Goal: Task Accomplishment & Management: Complete application form

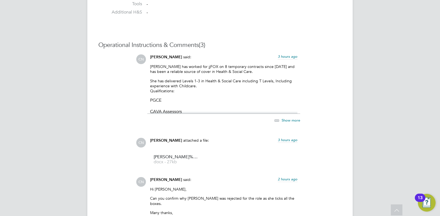
scroll to position [452, 0]
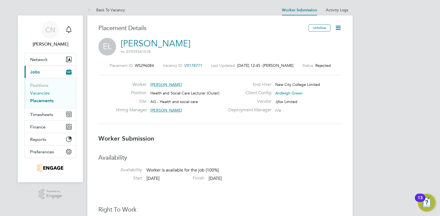
click at [37, 92] on link "Vacancies" at bounding box center [40, 92] width 20 height 5
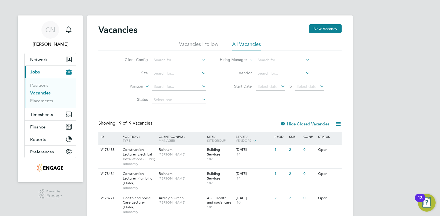
click at [240, 44] on li "All Vacancies" at bounding box center [246, 46] width 29 height 10
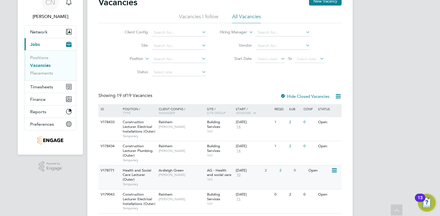
click at [136, 172] on span "Health and Social Care Lecturer (Outer)" at bounding box center [137, 175] width 28 height 14
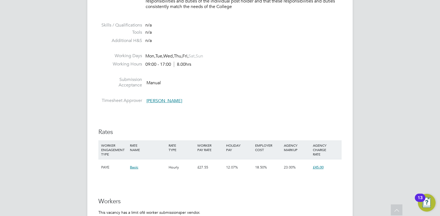
scroll to position [911, 0]
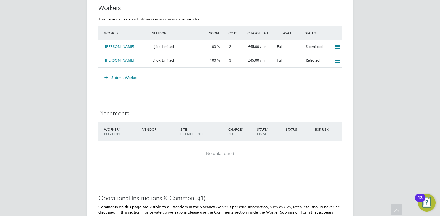
click at [122, 79] on button "Submit Worker" at bounding box center [121, 77] width 41 height 9
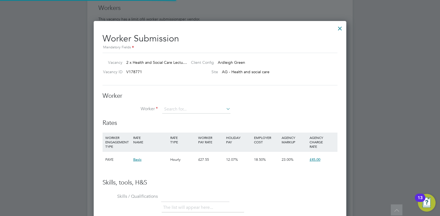
scroll to position [335, 253]
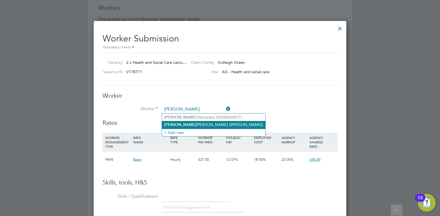
click at [170, 124] on b "Julie" at bounding box center [180, 124] width 32 height 5
type input "Julie Fowler (Julie)"
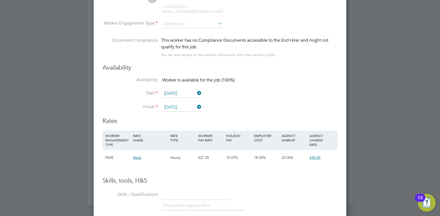
click at [138, 159] on span "Basic" at bounding box center [137, 157] width 8 height 5
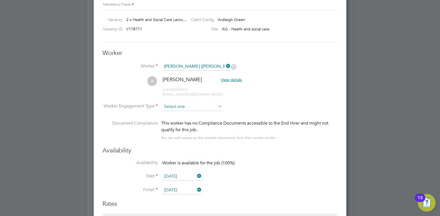
click at [191, 108] on input at bounding box center [192, 107] width 60 height 8
click at [176, 120] on li "PAYE" at bounding box center [192, 121] width 60 height 7
type input "PAYE"
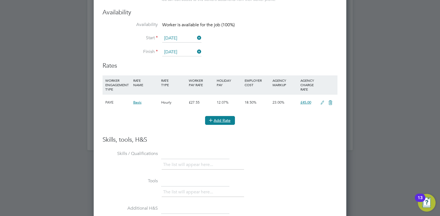
click at [215, 124] on button "Add Rate" at bounding box center [220, 120] width 30 height 9
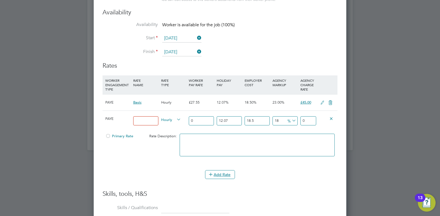
click at [150, 121] on input at bounding box center [145, 120] width 25 height 9
type input "Standard"
click at [200, 119] on input "0" at bounding box center [201, 120] width 25 height 9
type input "3"
type input "4.70122443"
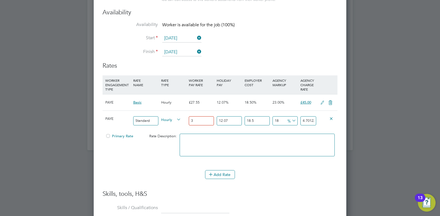
type input "34"
type input "53.28054354"
type input "34"
click at [157, 178] on div "Add Rate" at bounding box center [219, 174] width 235 height 9
click at [209, 178] on button "Add Rate" at bounding box center [220, 174] width 30 height 9
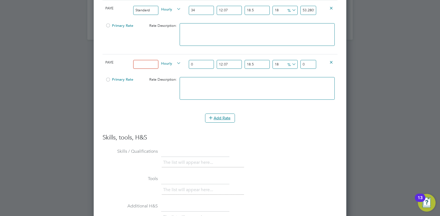
click at [332, 64] on icon at bounding box center [331, 62] width 4 height 4
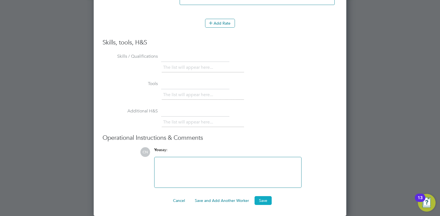
click at [257, 202] on button "Save" at bounding box center [262, 200] width 17 height 9
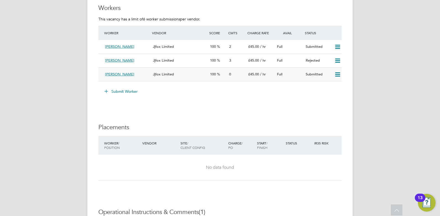
click at [194, 72] on div "Jjfox Limited" at bounding box center [179, 74] width 57 height 9
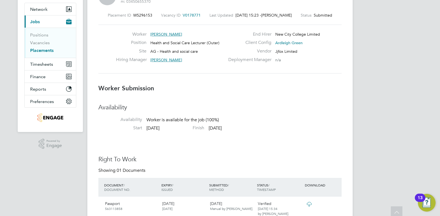
scroll to position [16, 39]
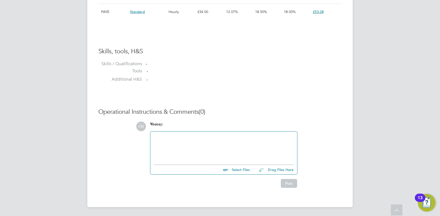
click at [185, 141] on div at bounding box center [224, 147] width 140 height 24
click at [241, 170] on input "file" at bounding box center [252, 169] width 83 height 8
type input "C:\fakepath\Fowler Julie HQ00622795.doc"
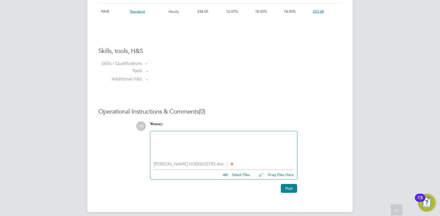
click at [183, 145] on div at bounding box center [224, 147] width 140 height 24
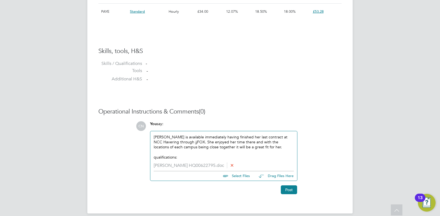
click at [155, 159] on div "qualifications:" at bounding box center [224, 157] width 140 height 5
click at [183, 157] on div "Qualifications:" at bounding box center [224, 157] width 140 height 5
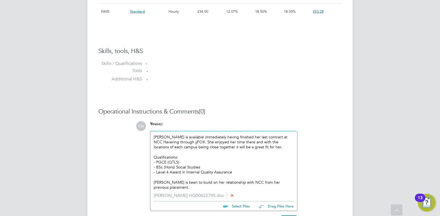
scroll to position [459, 0]
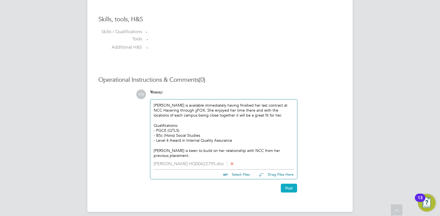
click at [290, 184] on button "Post" at bounding box center [289, 188] width 16 height 9
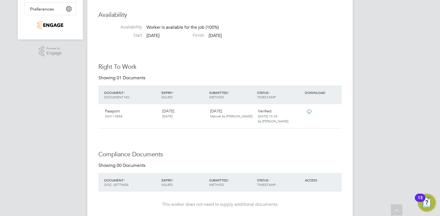
scroll to position [0, 0]
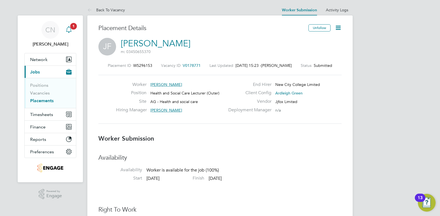
click at [72, 26] on span "1" at bounding box center [73, 26] width 7 height 7
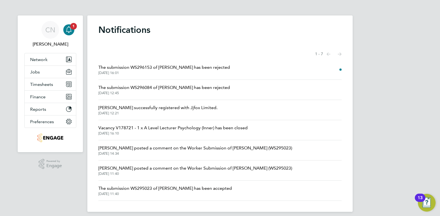
scroll to position [5, 0]
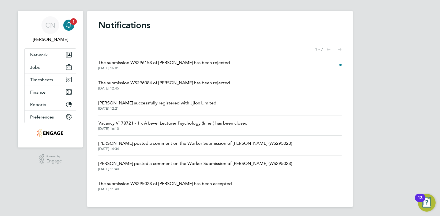
click at [150, 63] on span "The submission WS296153 of Julie Fowler has been rejected" at bounding box center [163, 62] width 131 height 7
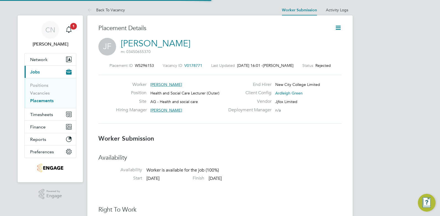
scroll to position [9, 109]
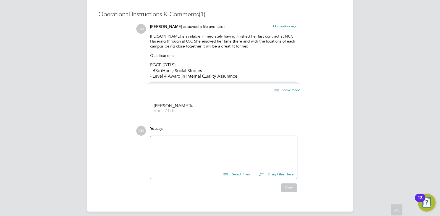
click at [178, 146] on div at bounding box center [224, 151] width 140 height 24
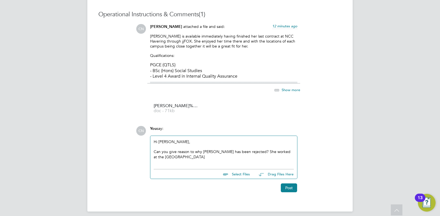
scroll to position [529, 0]
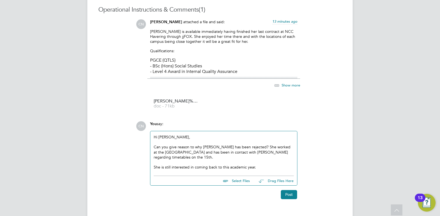
click at [263, 165] on div "She is still interested in coming back to this academic year." at bounding box center [224, 167] width 140 height 5
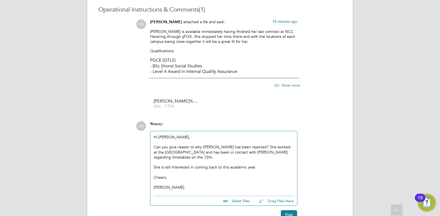
click at [259, 165] on div "She is still interested in coming back to this academic year." at bounding box center [224, 167] width 140 height 5
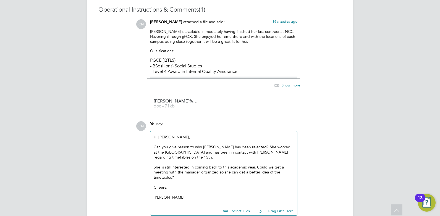
click at [213, 168] on div "She is still interested in coming back to this academic year. Could we get a me…" at bounding box center [224, 172] width 140 height 15
click at [228, 185] on div "Cheers," at bounding box center [224, 187] width 140 height 5
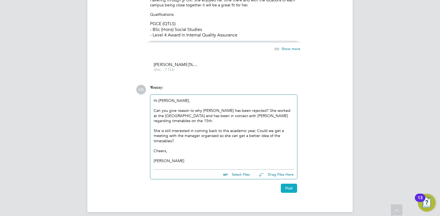
click at [288, 186] on button "Post" at bounding box center [289, 188] width 16 height 9
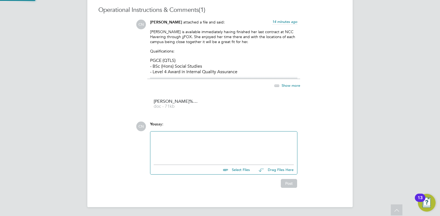
scroll to position [613, 0]
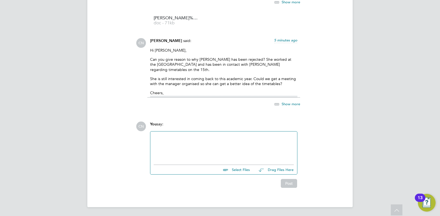
click at [284, 106] on div "Show more" at bounding box center [281, 104] width 38 height 7
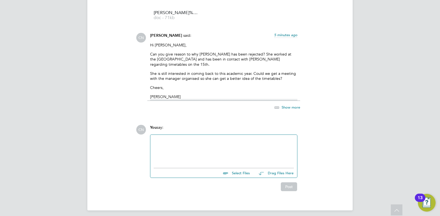
scroll to position [622, 0]
